Goal: Task Accomplishment & Management: Use online tool/utility

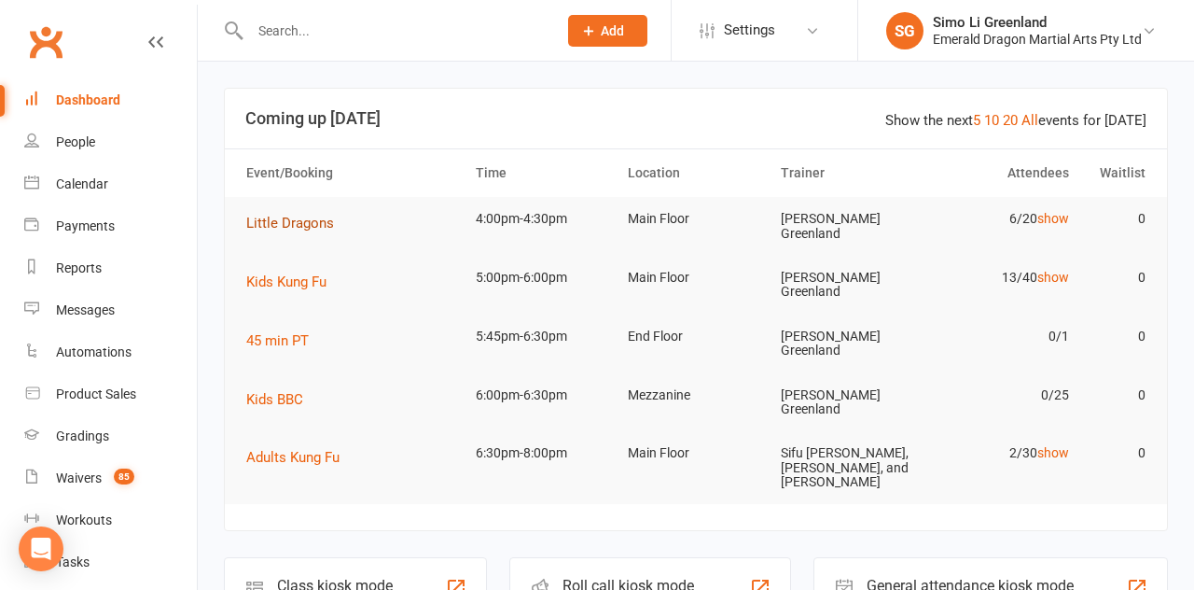
click at [277, 230] on span "Little Dragons" at bounding box center [290, 223] width 88 height 17
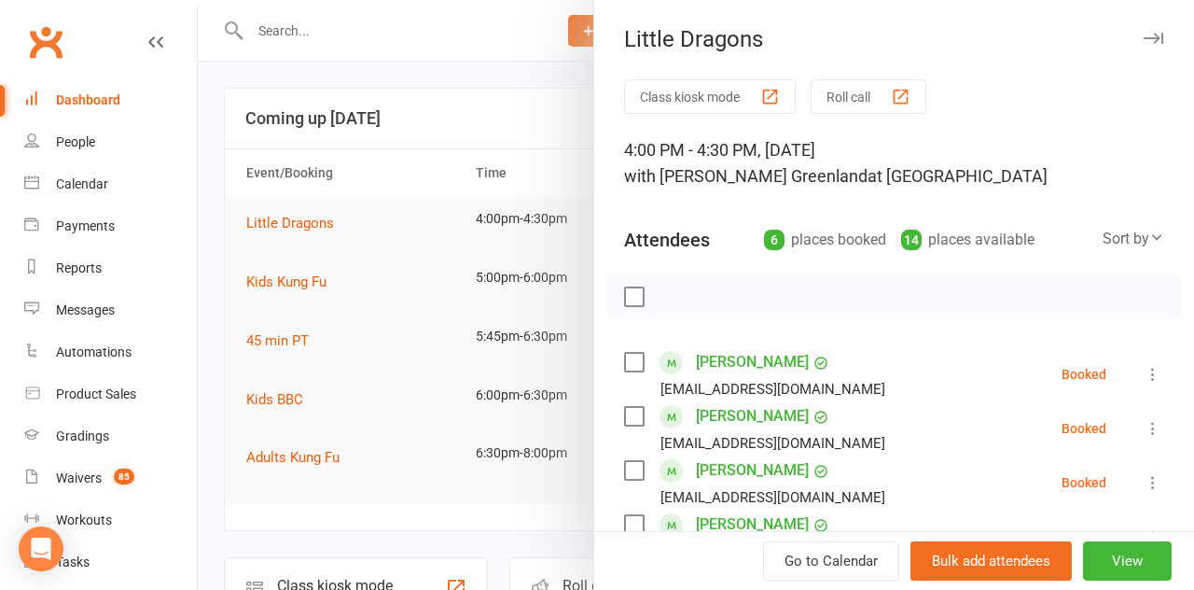
click at [745, 108] on button "Class kiosk mode" at bounding box center [710, 96] width 172 height 35
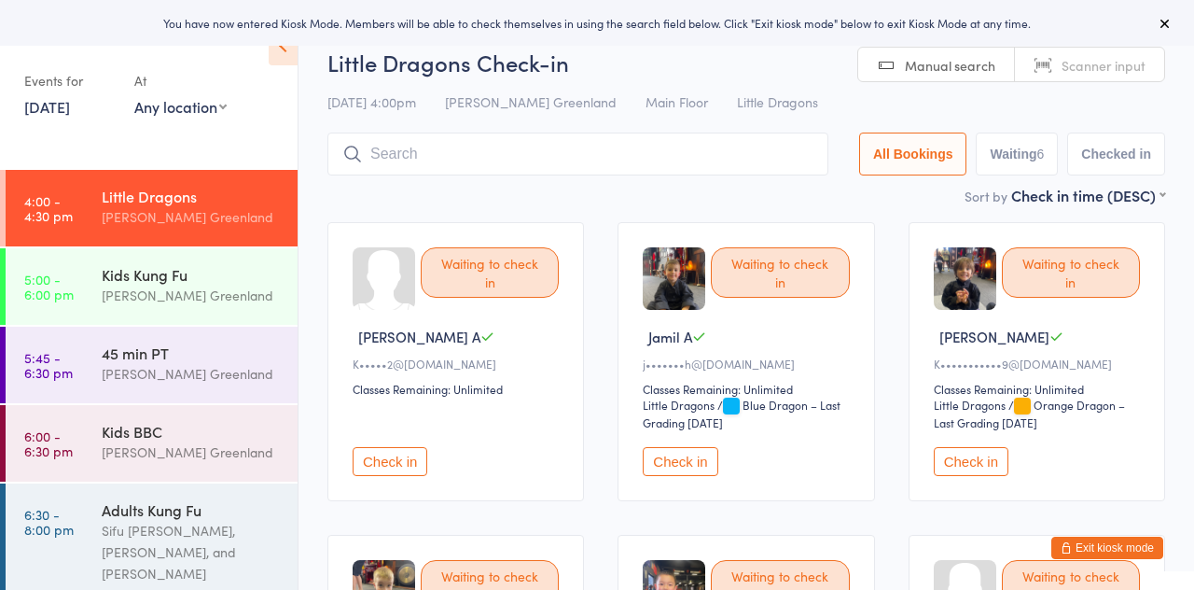
click at [694, 465] on button "Check in" at bounding box center [680, 461] width 75 height 29
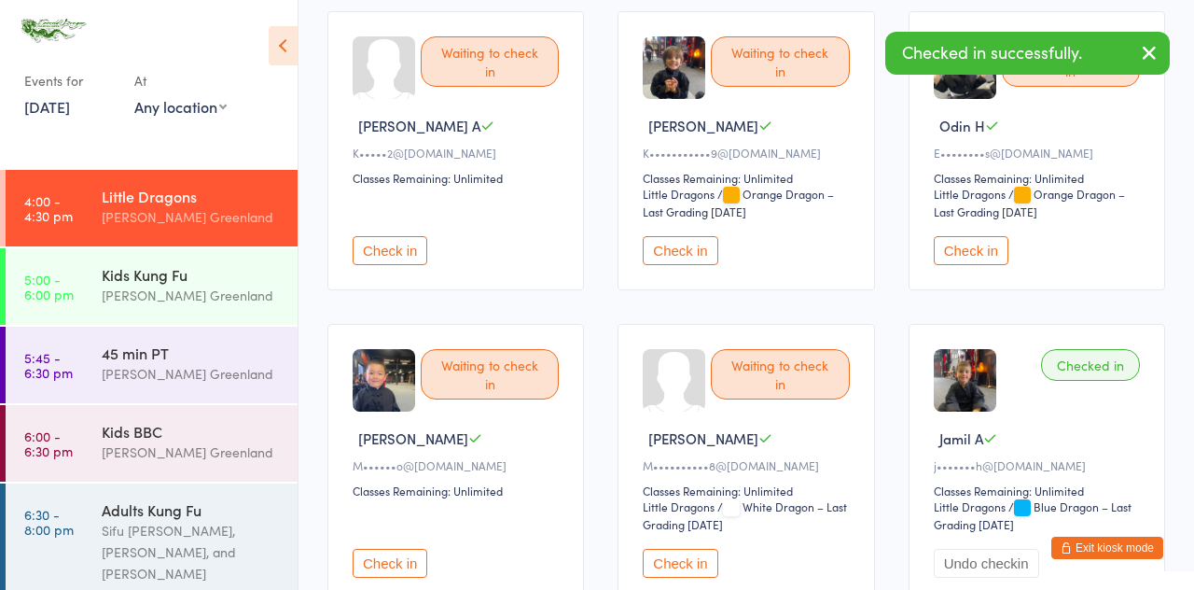
scroll to position [213, 0]
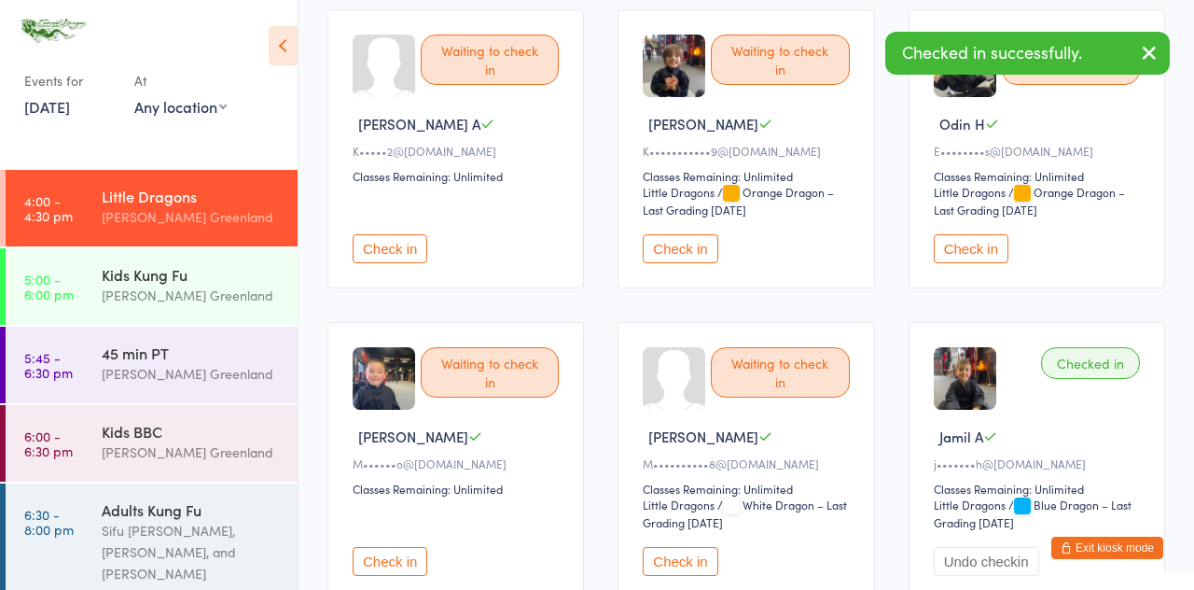
click at [693, 563] on button "Check in" at bounding box center [680, 561] width 75 height 29
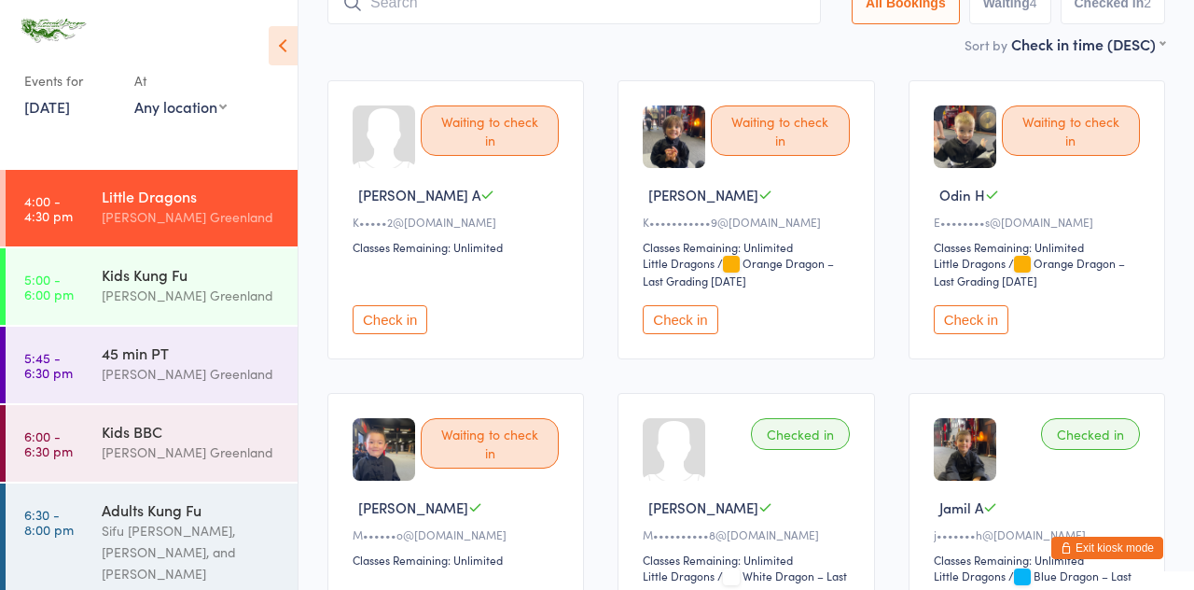
scroll to position [0, 0]
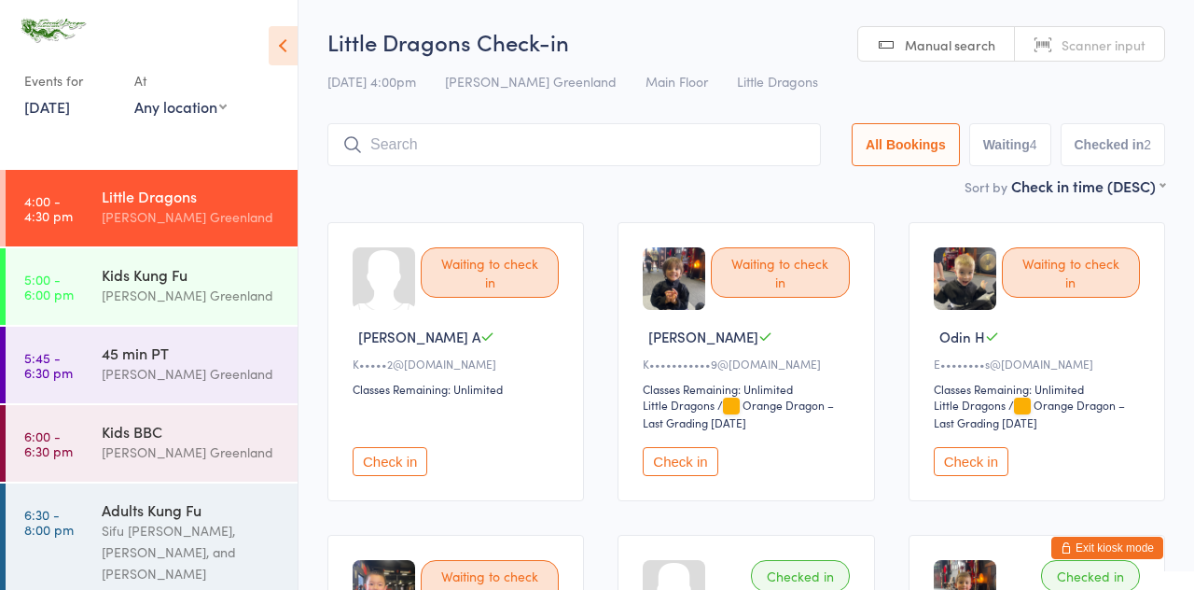
click at [157, 281] on div "Kids Kung Fu" at bounding box center [192, 274] width 180 height 21
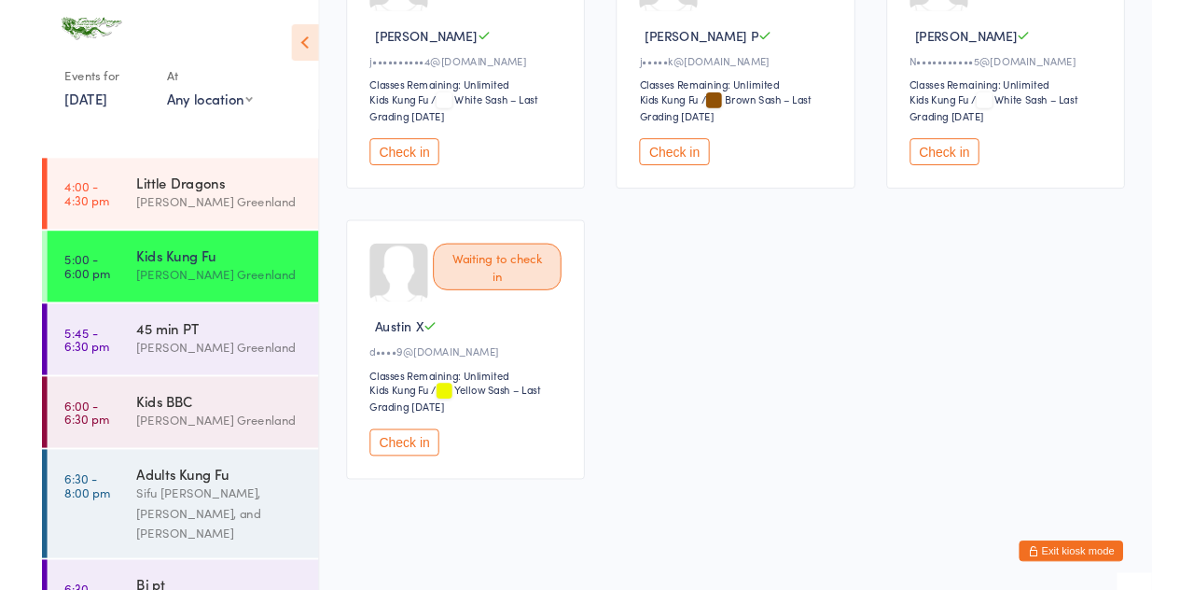
scroll to position [1282, 0]
